Goal: Transaction & Acquisition: Purchase product/service

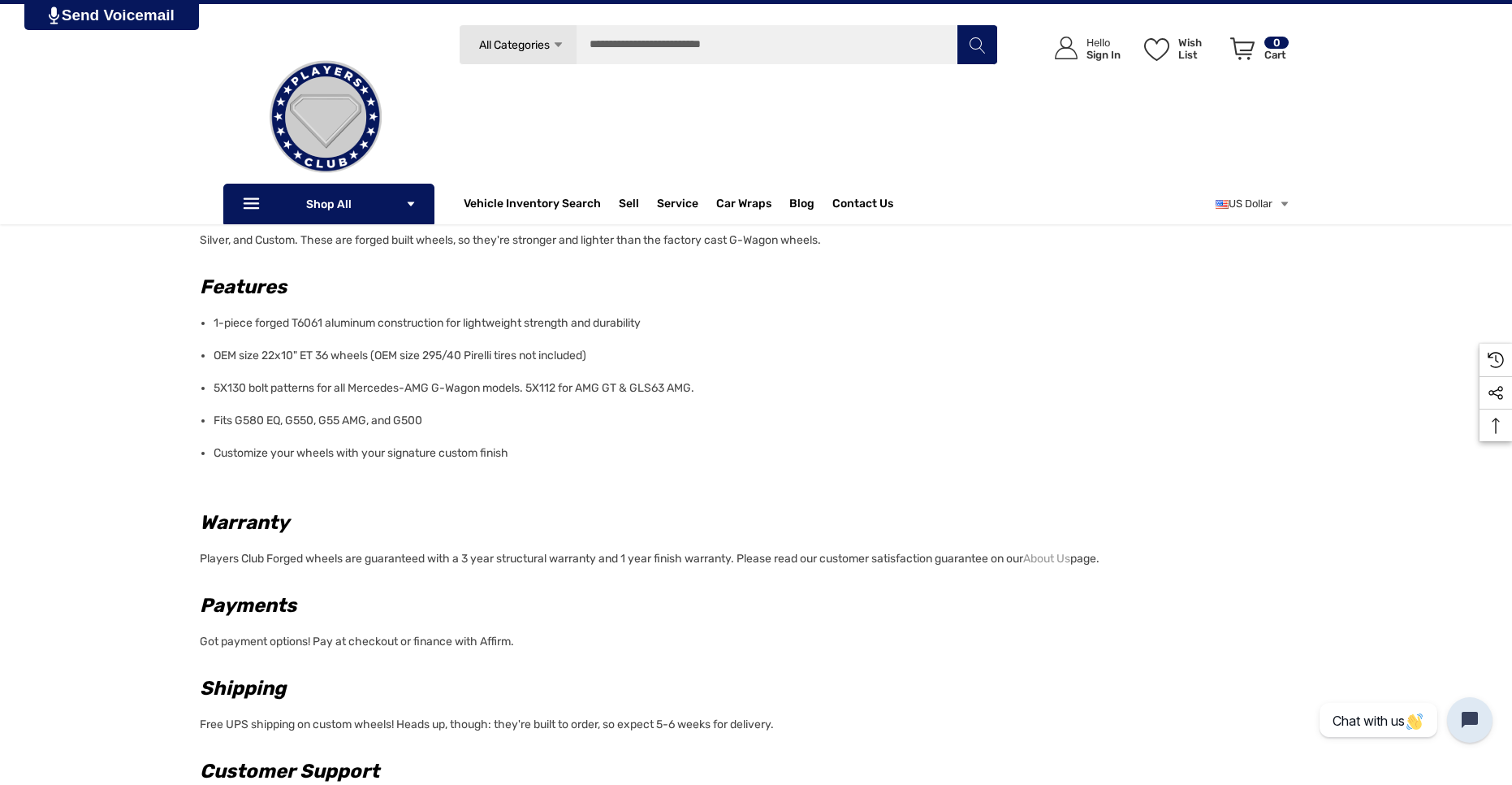
scroll to position [824, 0]
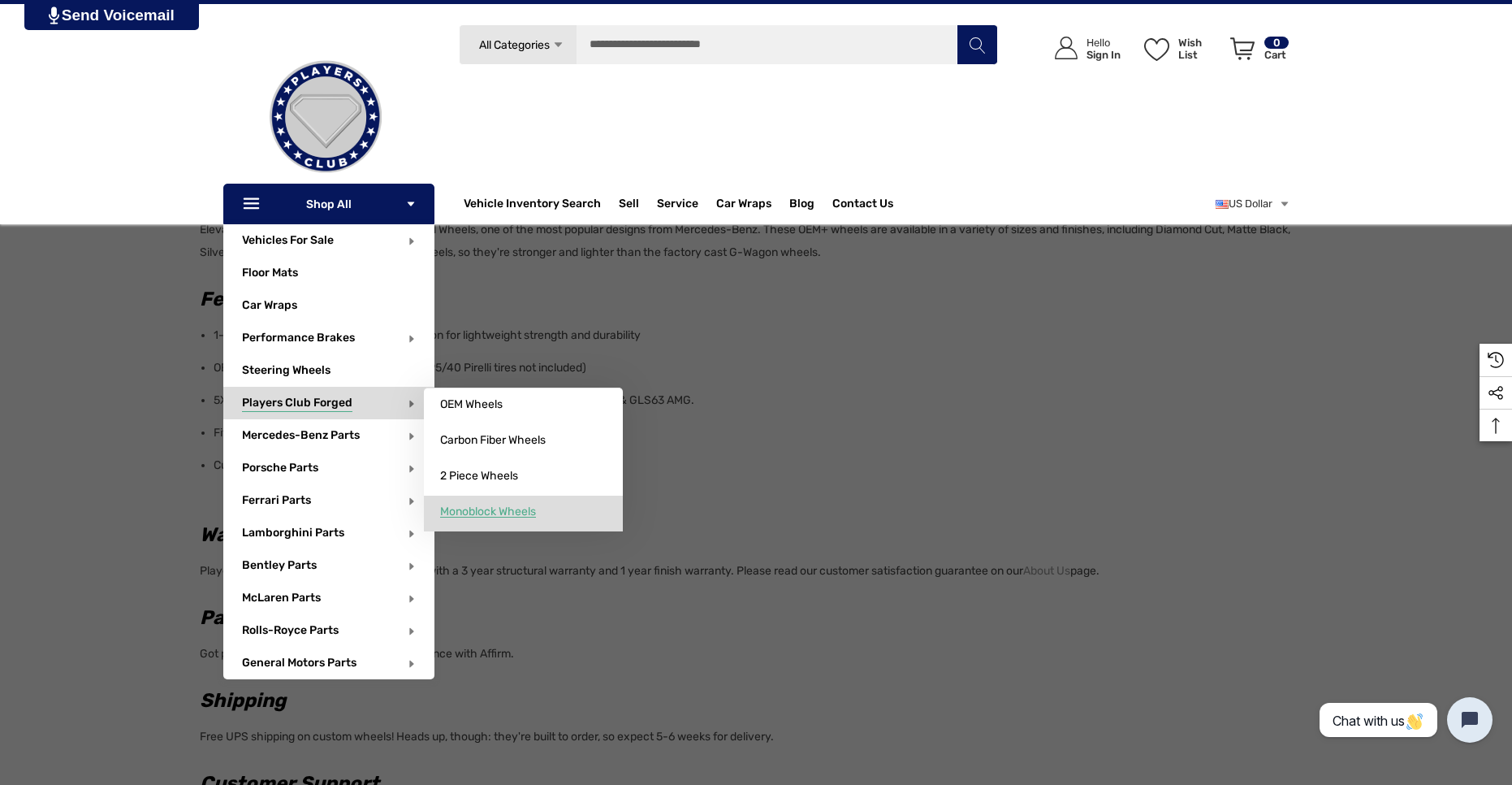
click at [492, 509] on span "Monoblock Wheels" at bounding box center [488, 512] width 96 height 15
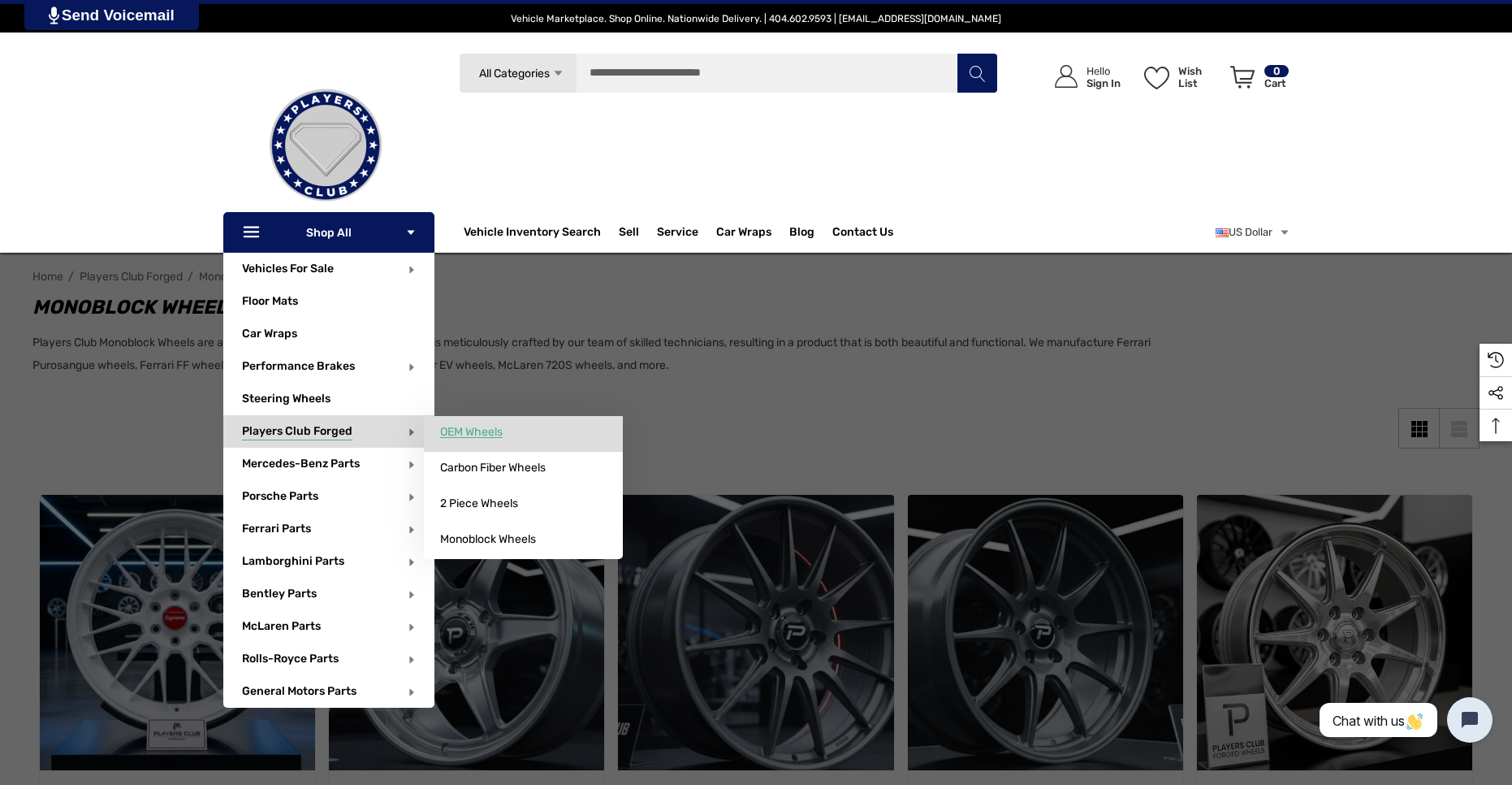
click at [447, 428] on span "OEM Wheels" at bounding box center [471, 432] width 62 height 15
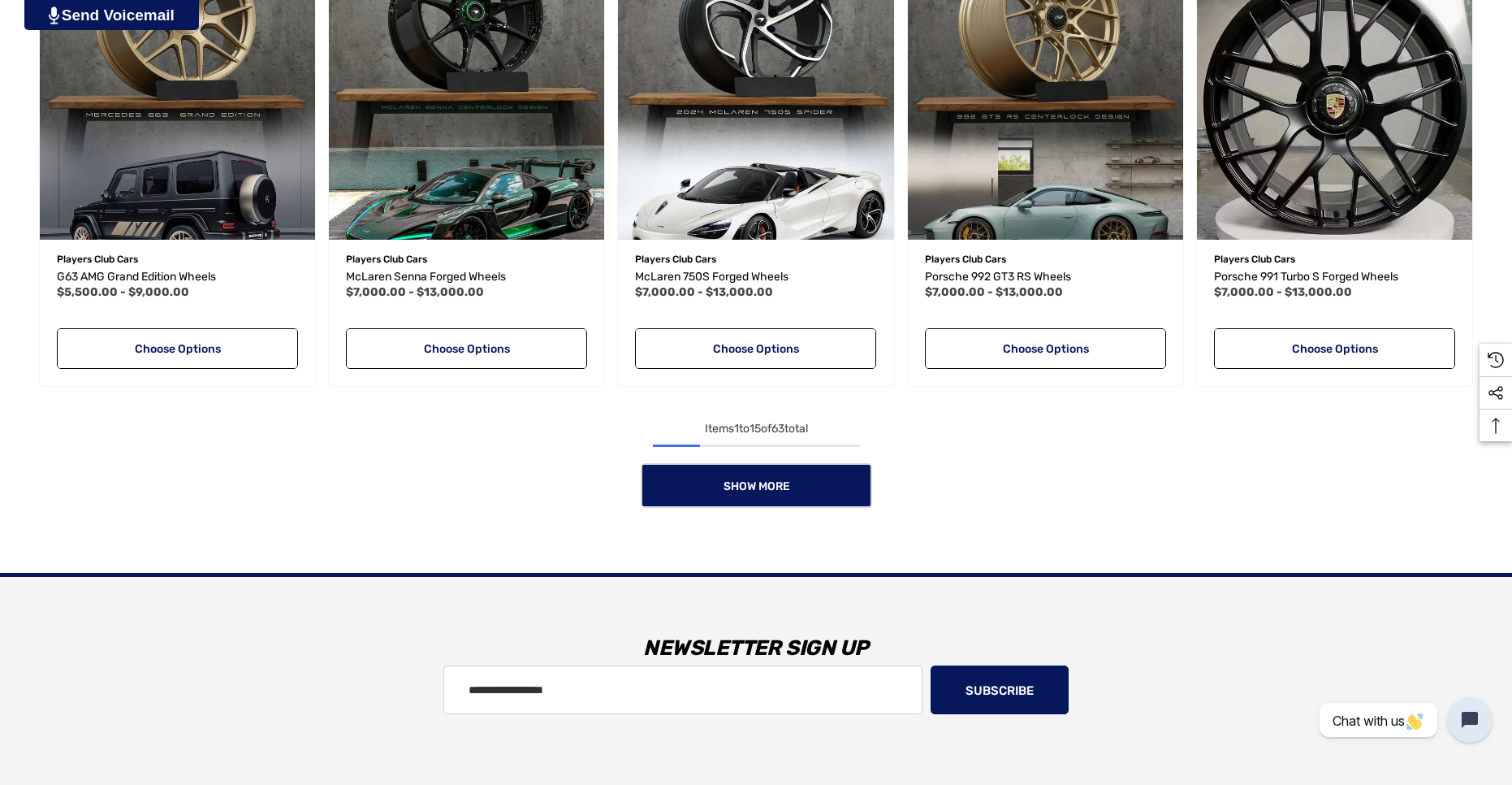
scroll to position [1412, 0]
click at [717, 471] on link "Show More" at bounding box center [756, 485] width 232 height 45
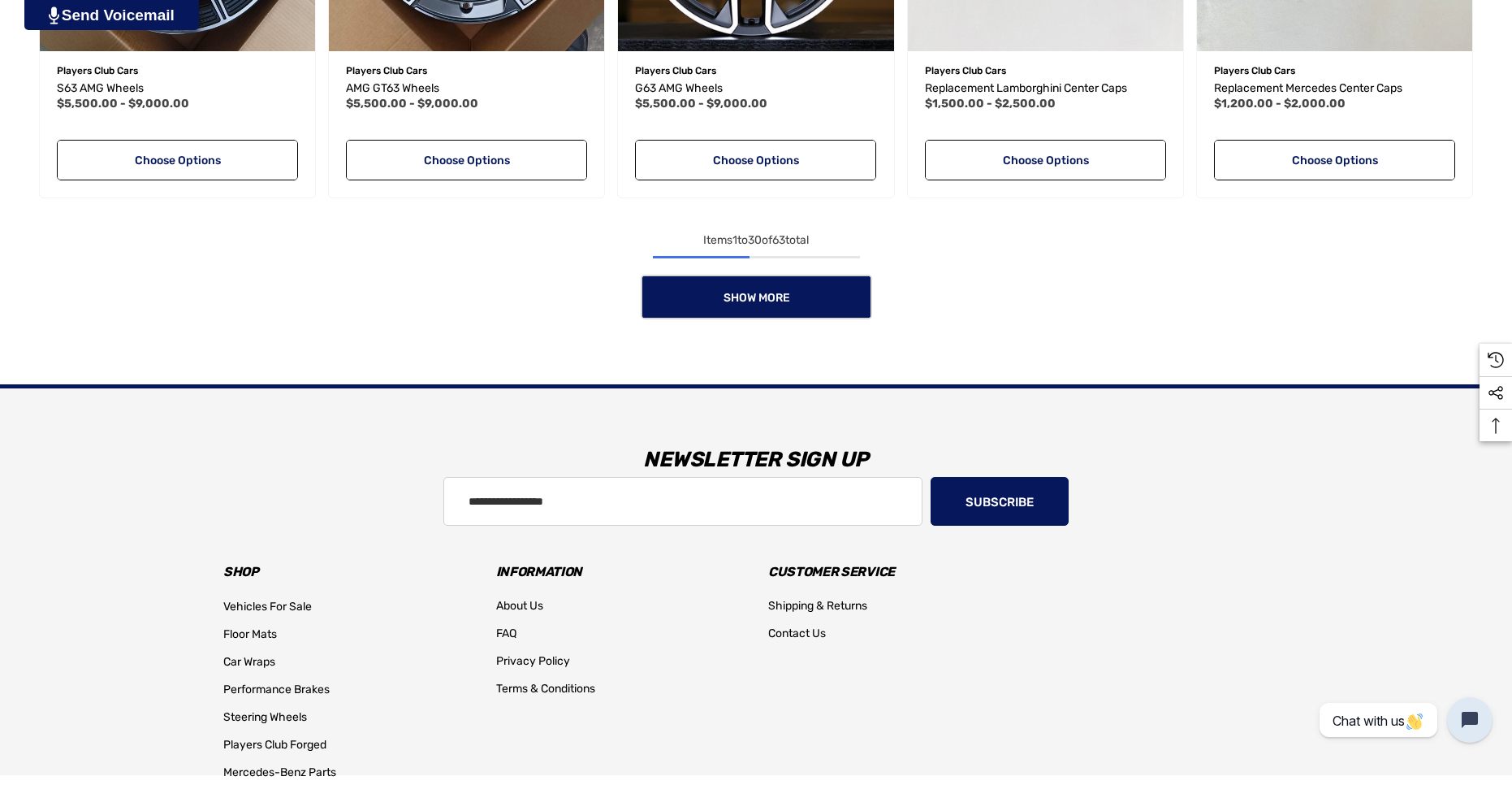
scroll to position [2942, 0]
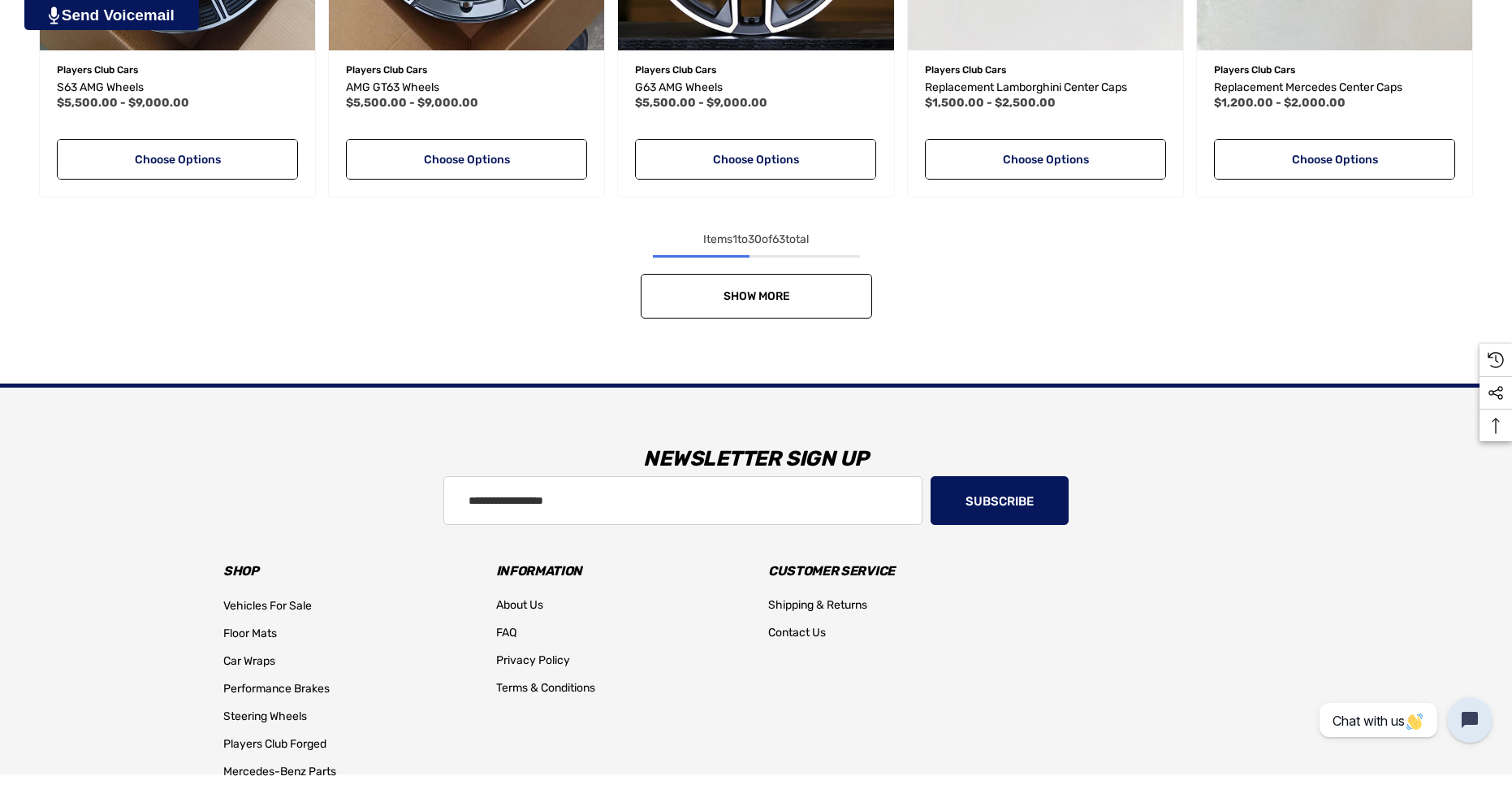
click at [791, 296] on link "Show More" at bounding box center [756, 296] width 232 height 45
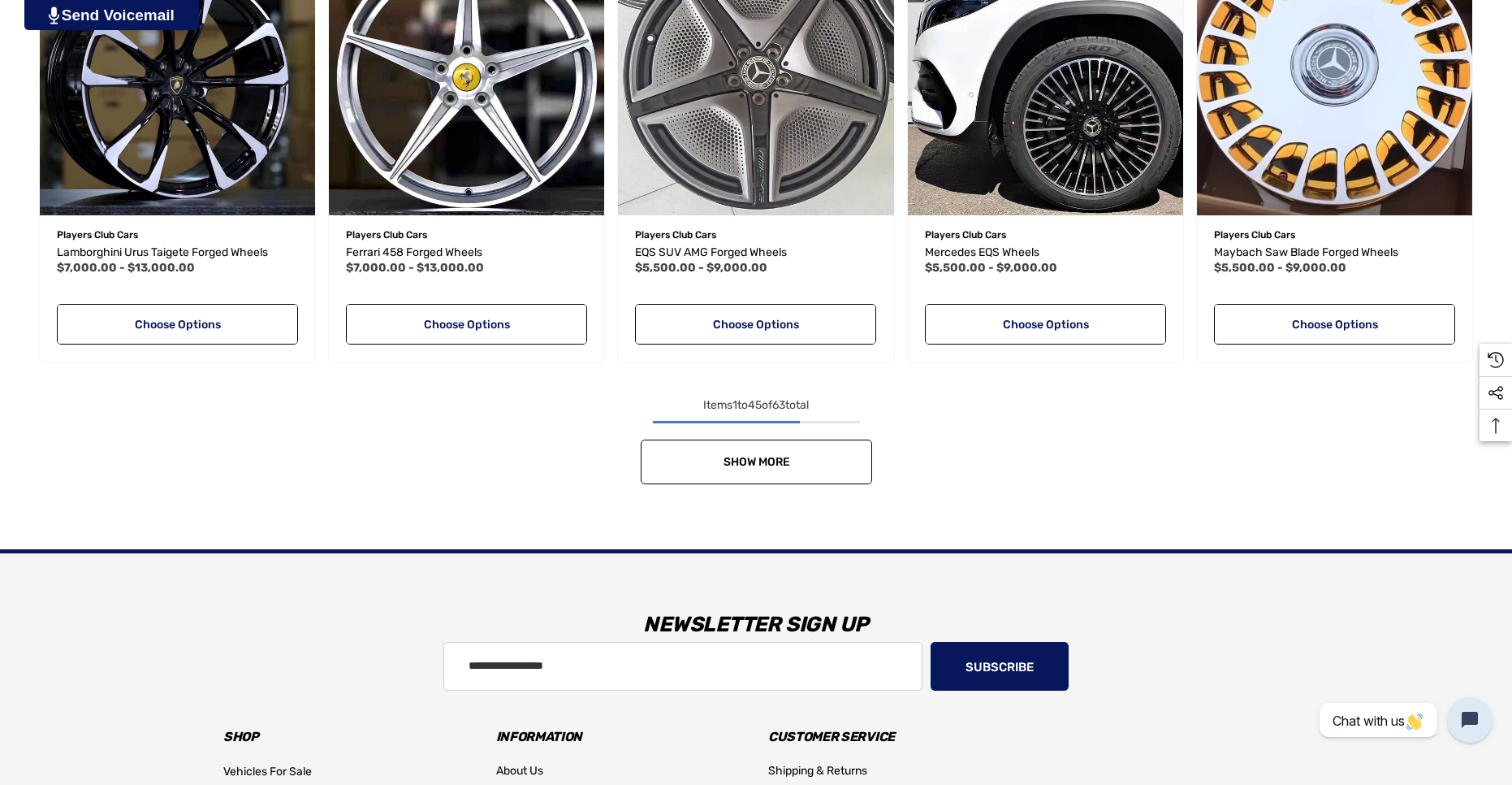
scroll to position [4119, 0]
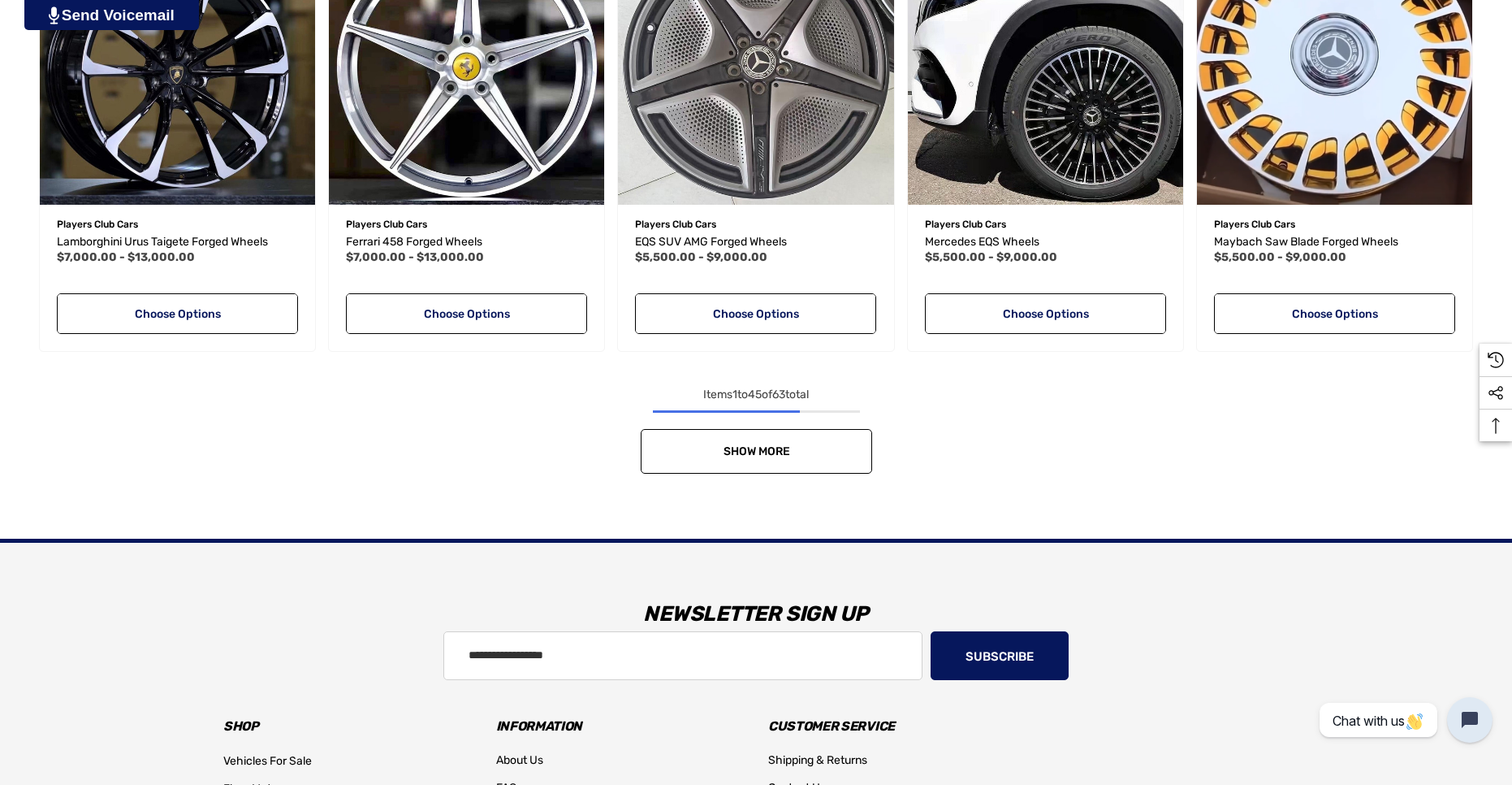
click at [797, 457] on link "Show More" at bounding box center [756, 450] width 232 height 45
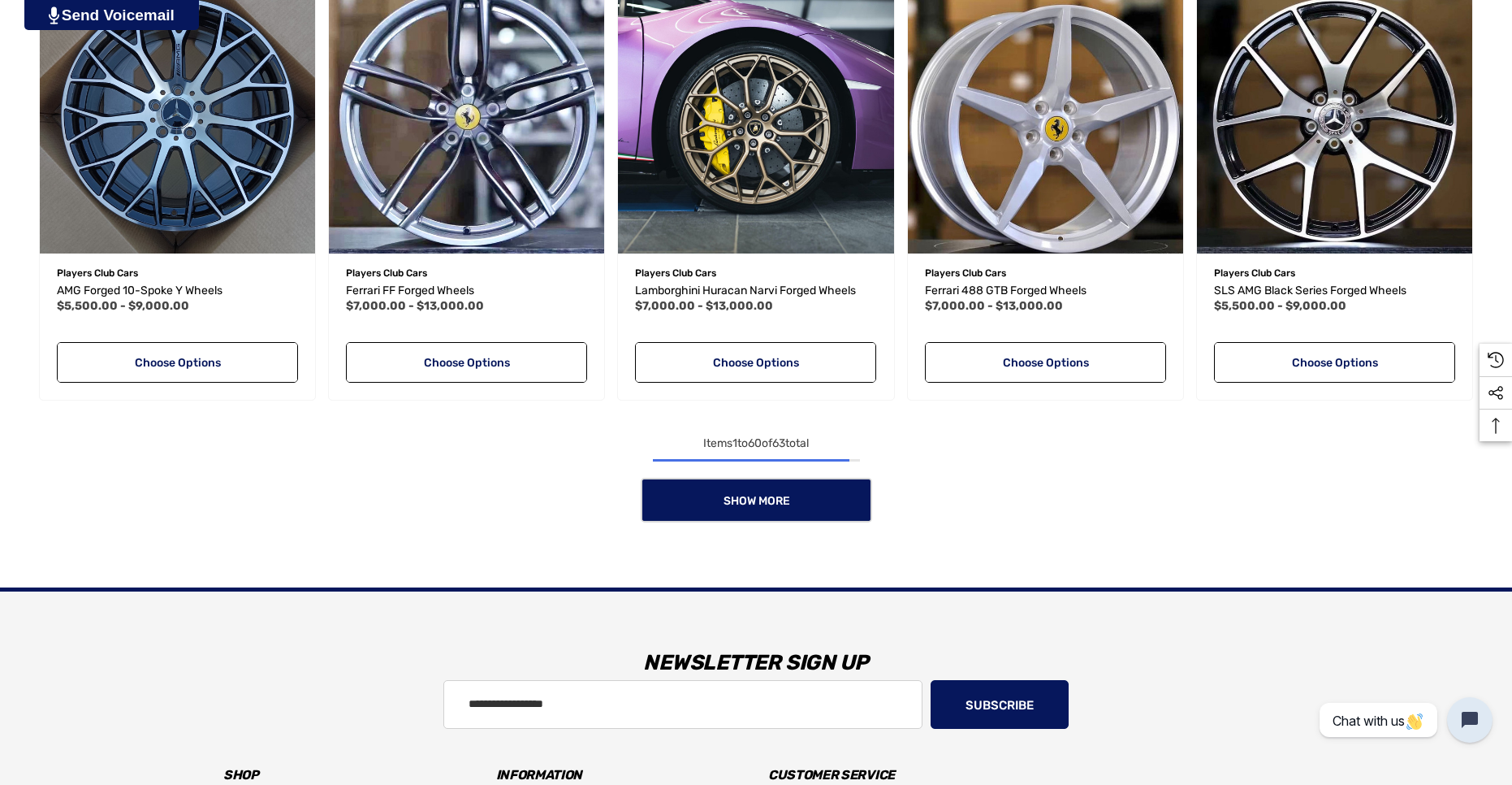
scroll to position [5414, 0]
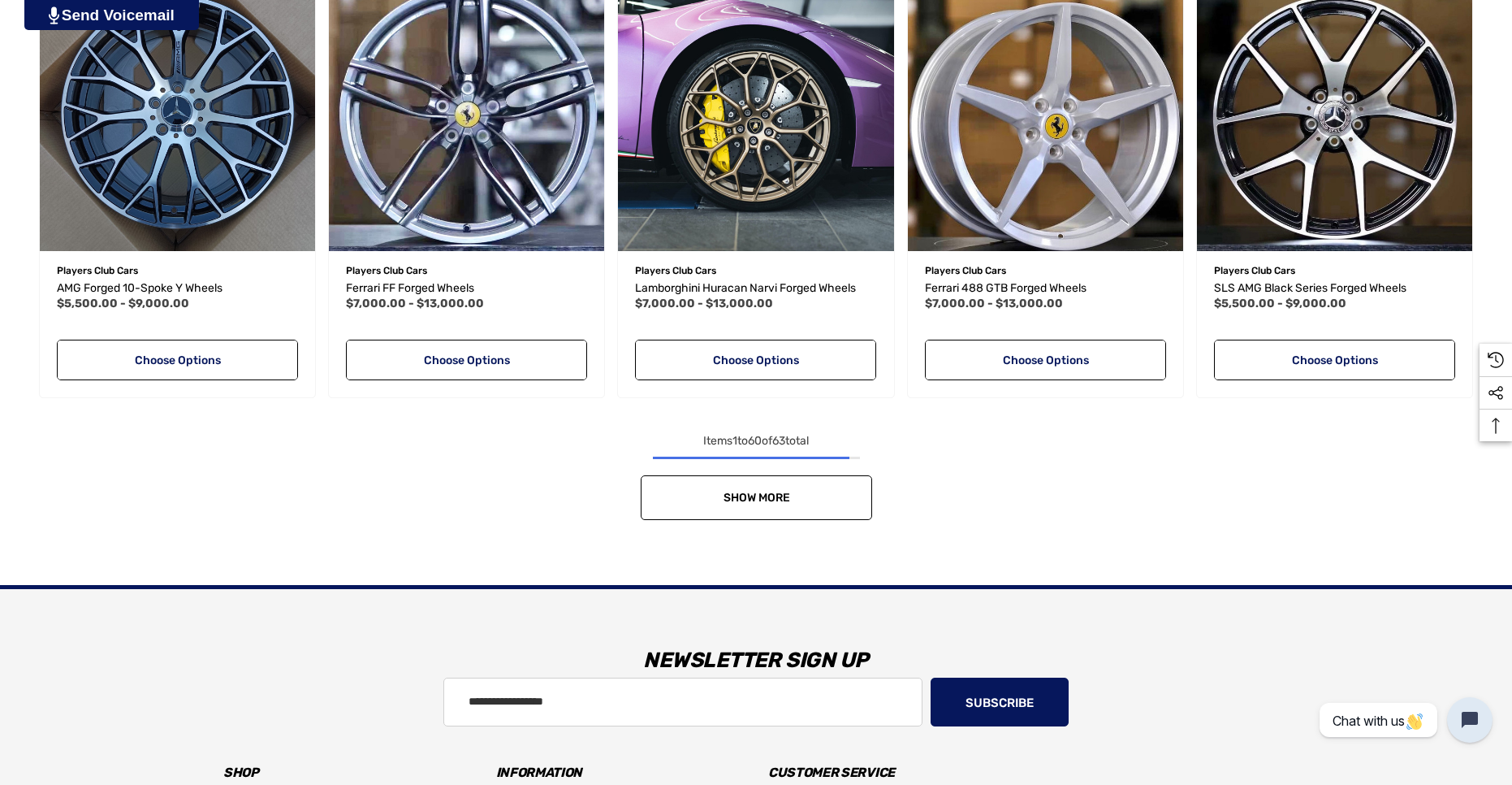
click at [839, 513] on link "Show More" at bounding box center [756, 497] width 232 height 45
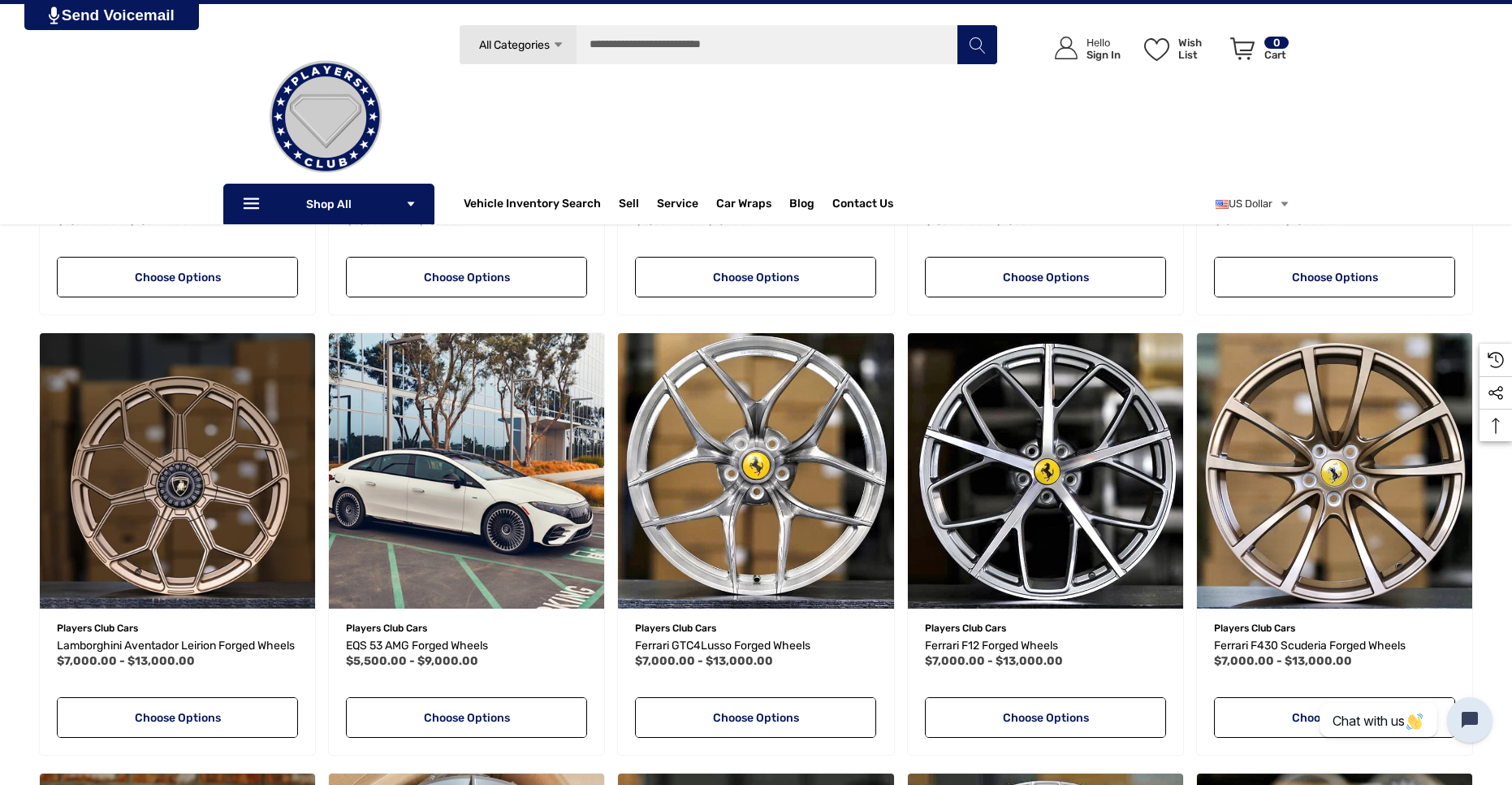
scroll to position [2824, 0]
